Goal: Task Accomplishment & Management: Use online tool/utility

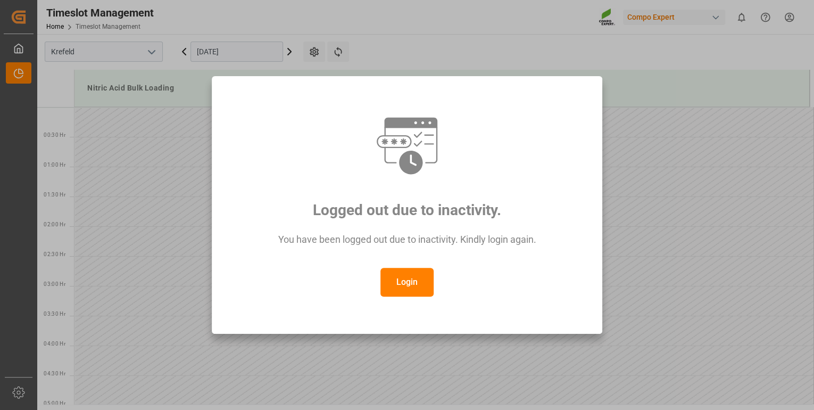
scroll to position [1036, 0]
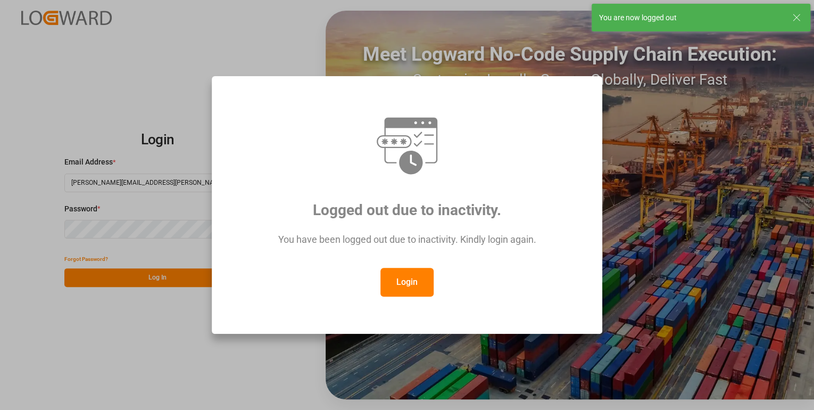
click at [407, 278] on button "Login" at bounding box center [406, 282] width 53 height 29
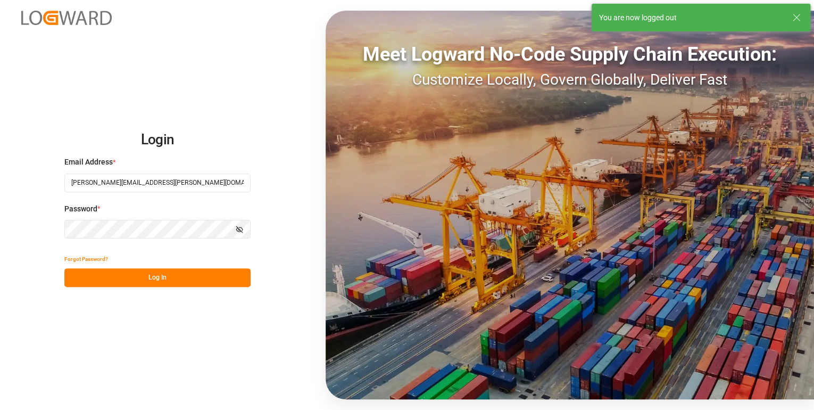
click at [170, 279] on button "Log In" at bounding box center [157, 277] width 186 height 19
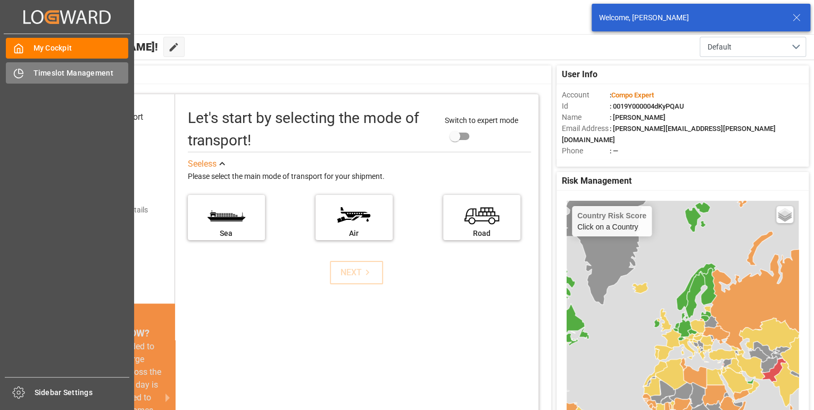
click at [28, 73] on div "Timeslot Management Timeslot Management" at bounding box center [67, 72] width 122 height 21
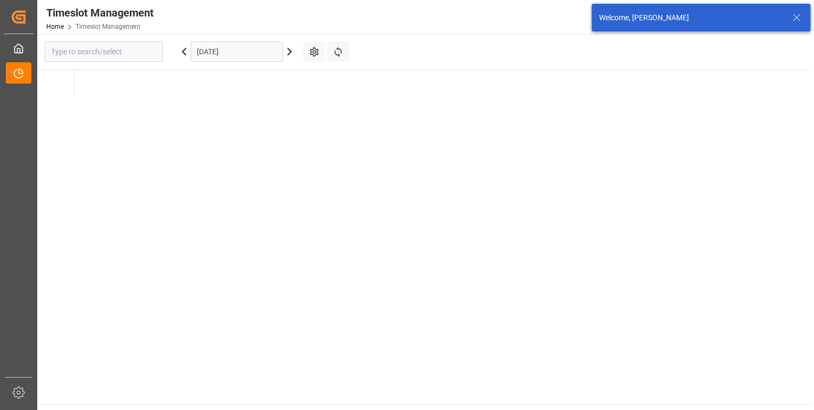
type input "Krefeld"
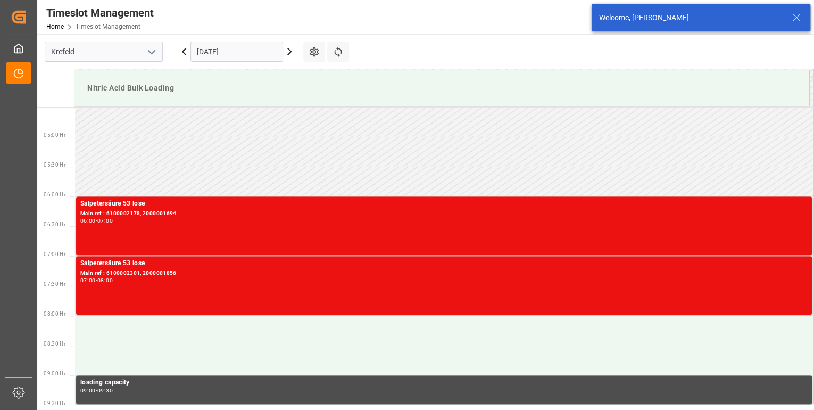
scroll to position [291, 0]
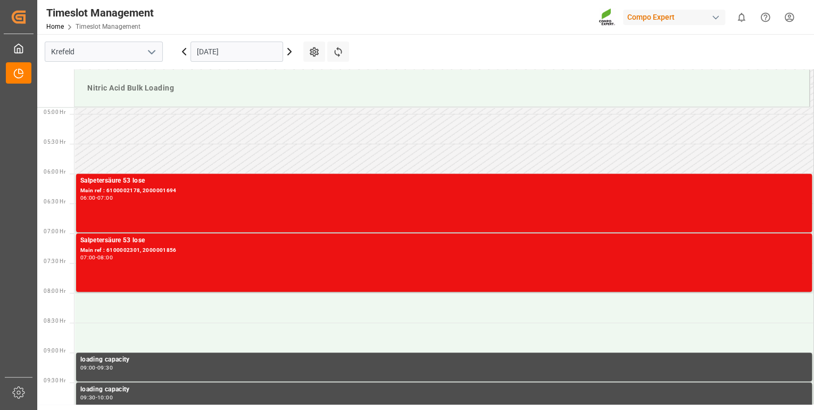
click at [288, 51] on icon at bounding box center [289, 51] width 13 height 13
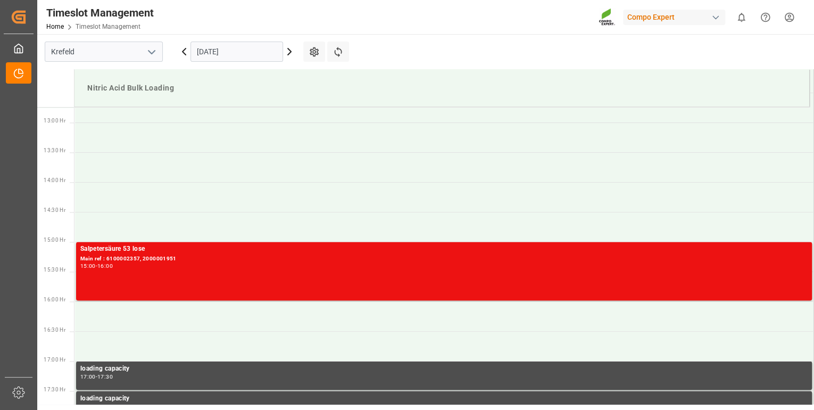
scroll to position [376, 0]
